Goal: Information Seeking & Learning: Learn about a topic

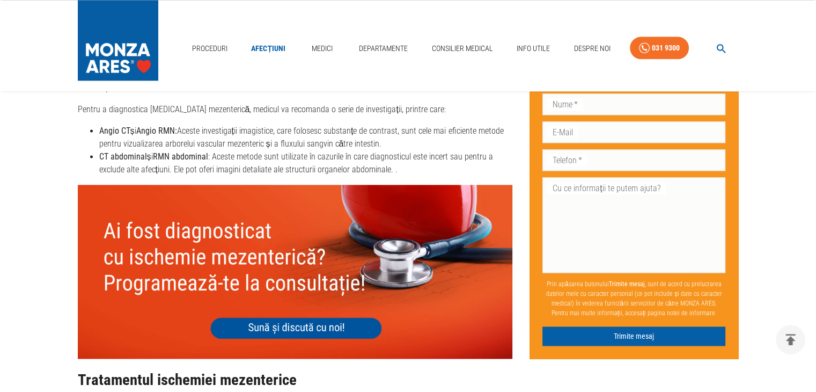
scroll to position [1556, 0]
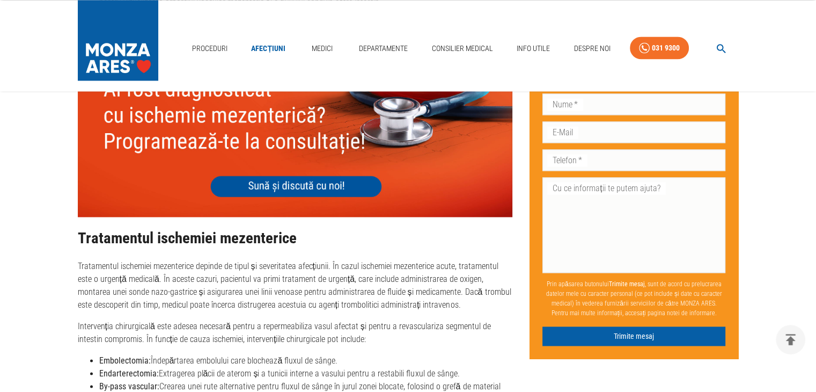
drag, startPoint x: 318, startPoint y: 270, endPoint x: 50, endPoint y: 289, distance: 268.5
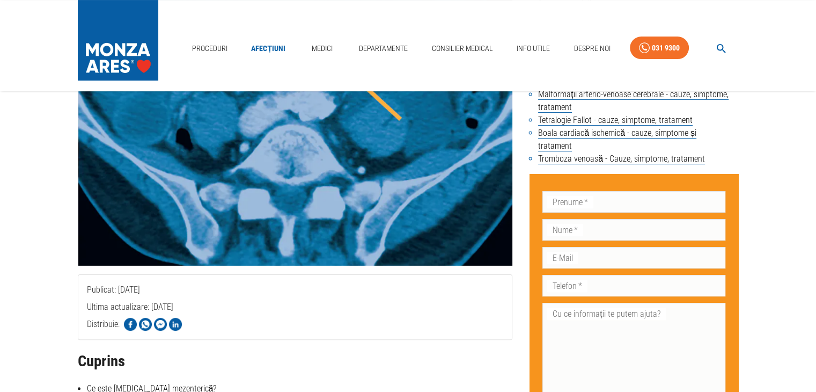
scroll to position [54, 0]
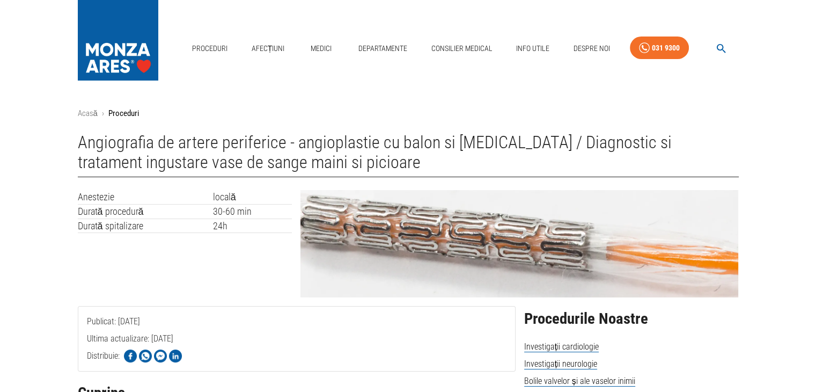
drag, startPoint x: 459, startPoint y: 99, endPoint x: 20, endPoint y: 230, distance: 458.6
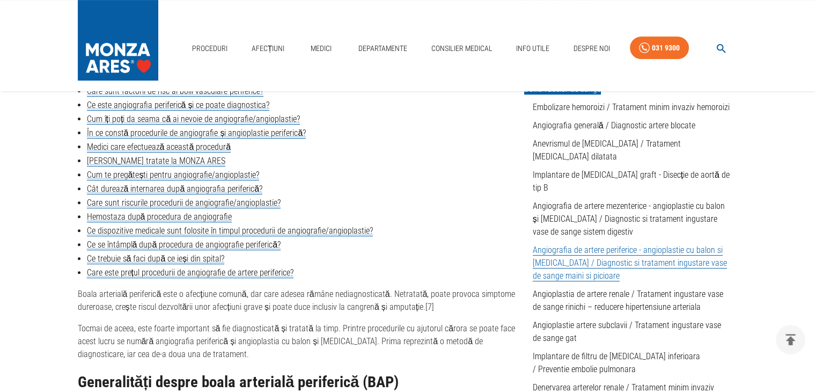
scroll to position [376, 0]
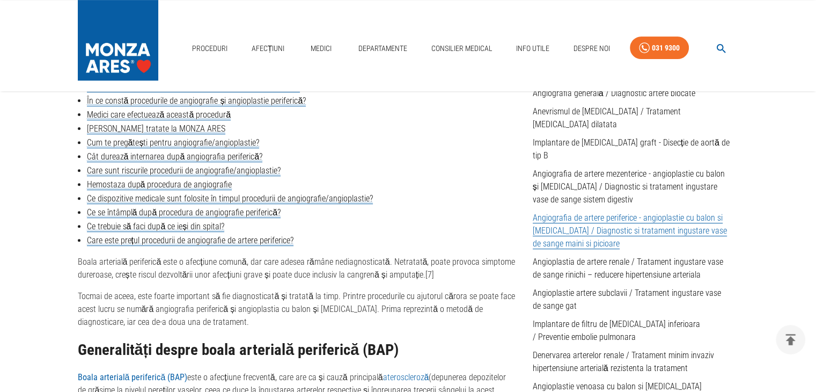
drag, startPoint x: 320, startPoint y: 299, endPoint x: 777, endPoint y: 200, distance: 467.4
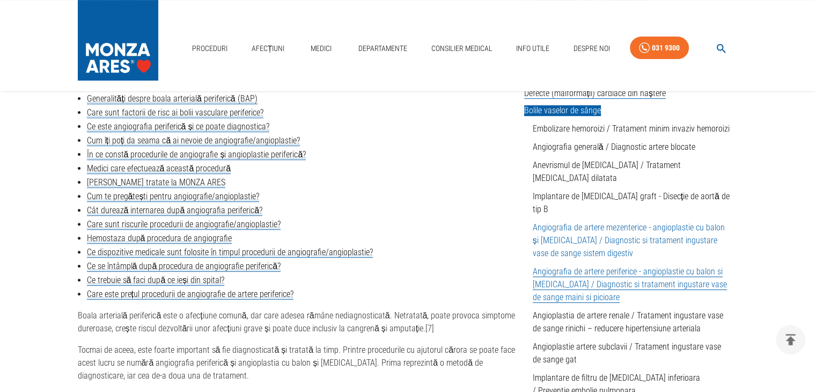
click at [681, 222] on link "Angiografia de artere mezenterice - angioplastie cu balon și stent / Diagnostic…" at bounding box center [629, 240] width 192 height 36
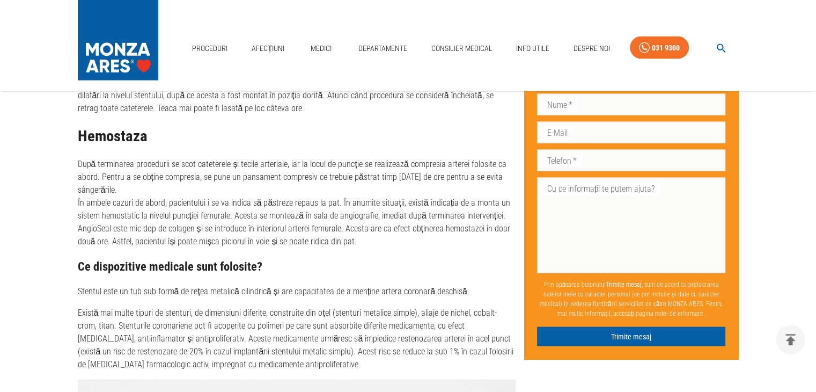
scroll to position [2039, 0]
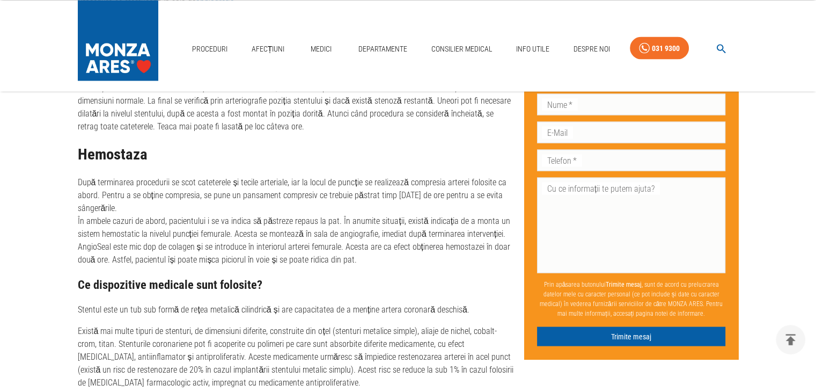
drag, startPoint x: 326, startPoint y: 187, endPoint x: 256, endPoint y: 158, distance: 76.0
click at [256, 158] on h2 "Hemostaza" at bounding box center [297, 153] width 438 height 17
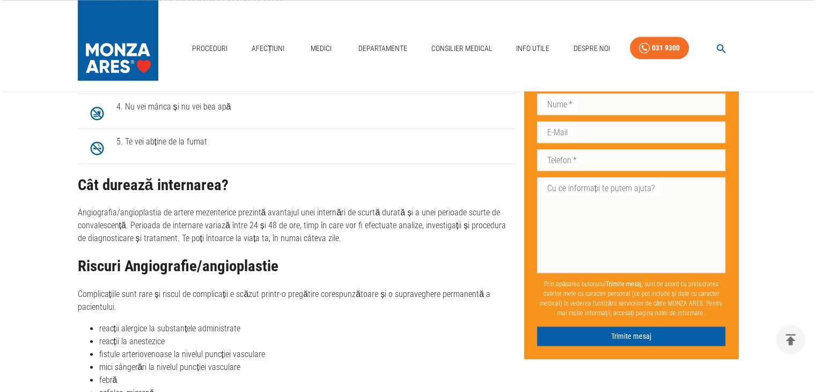
scroll to position [1127, 0]
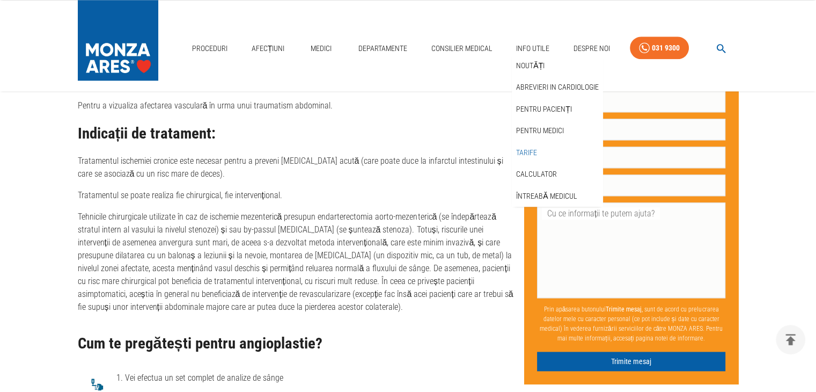
click at [528, 148] on link "Tarife" at bounding box center [526, 153] width 25 height 18
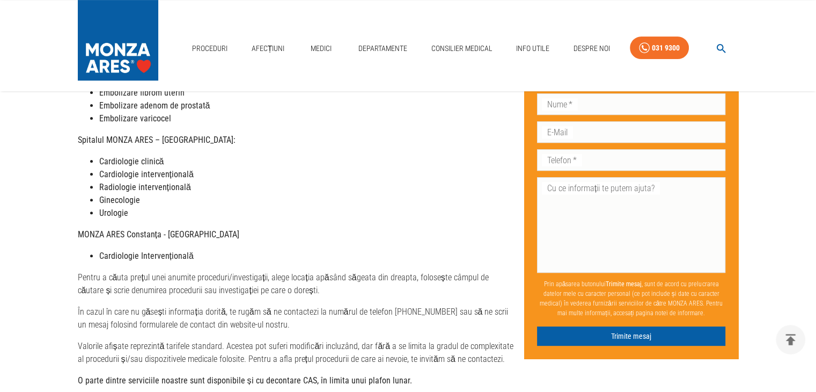
scroll to position [483, 0]
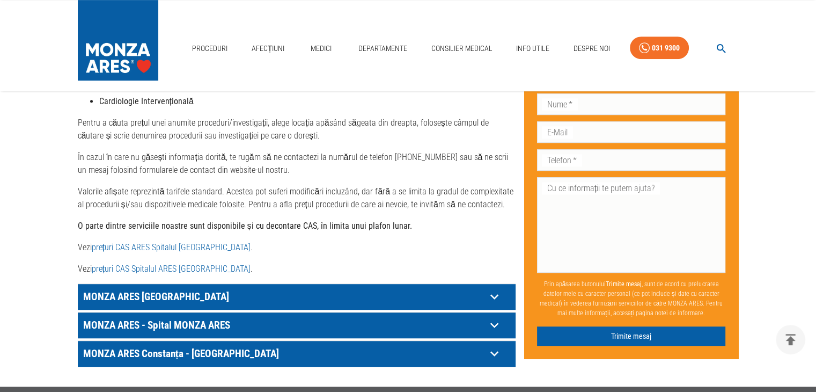
click at [501, 288] on icon at bounding box center [494, 296] width 17 height 17
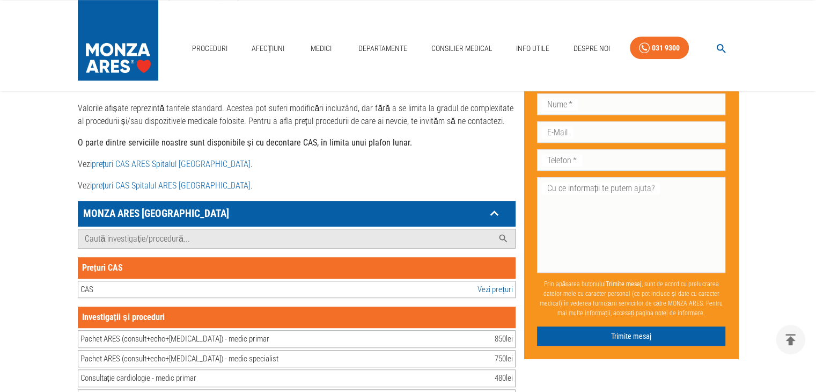
scroll to position [590, 0]
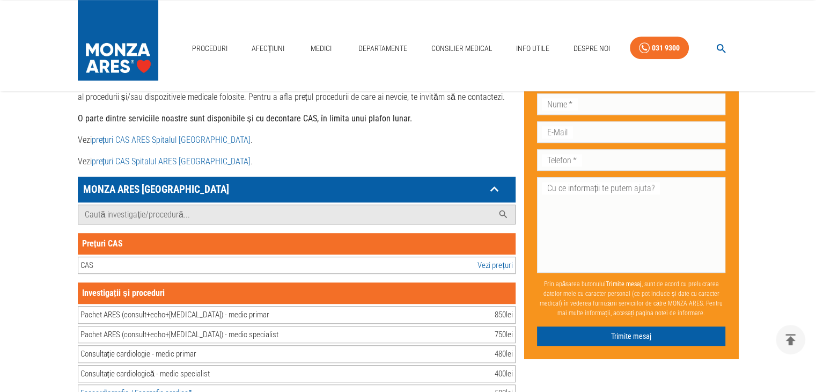
click at [498, 259] on link "Vezi prețuri" at bounding box center [495, 265] width 35 height 12
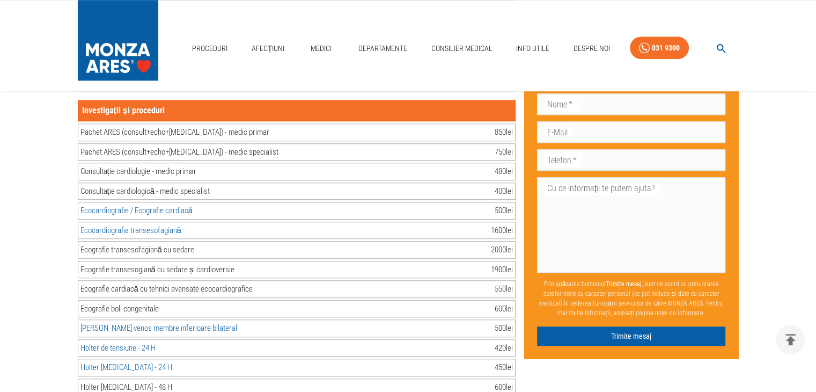
scroll to position [805, 0]
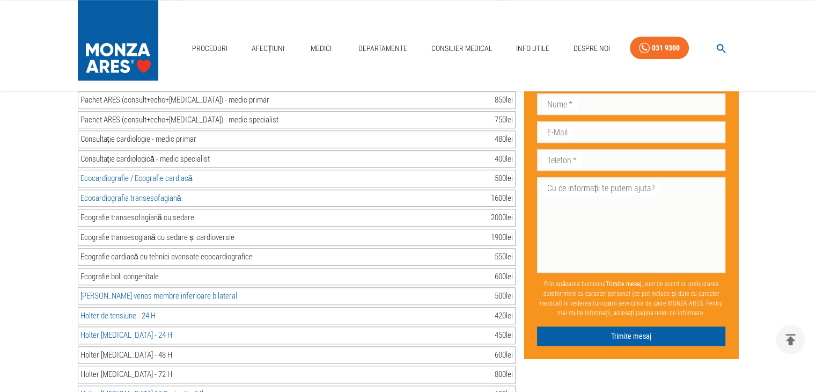
drag, startPoint x: 157, startPoint y: 237, endPoint x: 46, endPoint y: 215, distance: 113.8
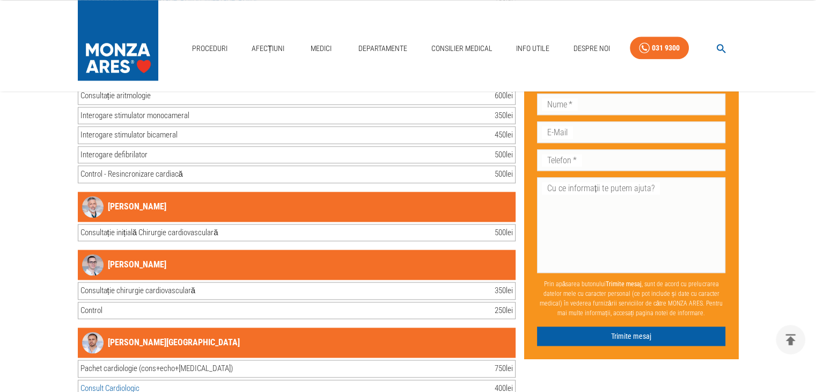
scroll to position [13685, 0]
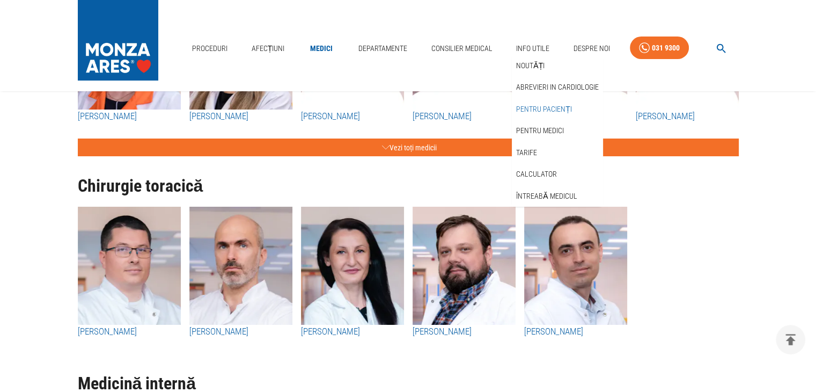
scroll to position [4025, 0]
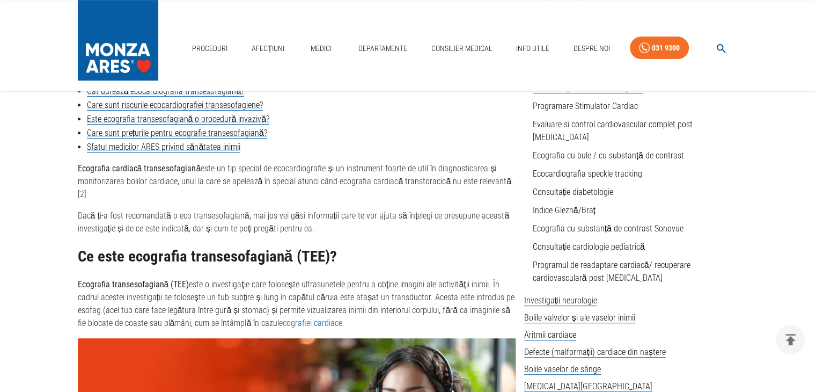
scroll to position [429, 0]
